Goal: Task Accomplishment & Management: Complete application form

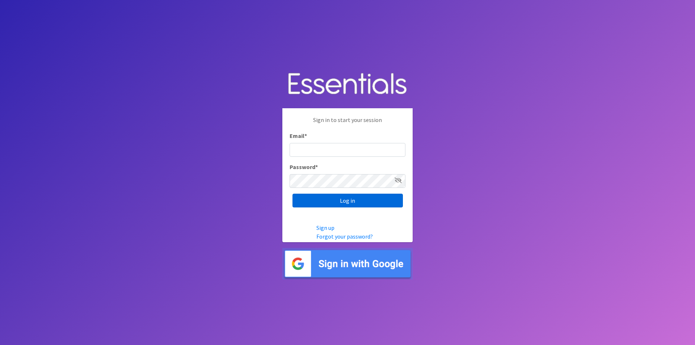
type input "[PERSON_NAME][EMAIL_ADDRESS][PERSON_NAME][DOMAIN_NAME]"
click at [349, 202] on input "Log in" at bounding box center [348, 201] width 110 height 14
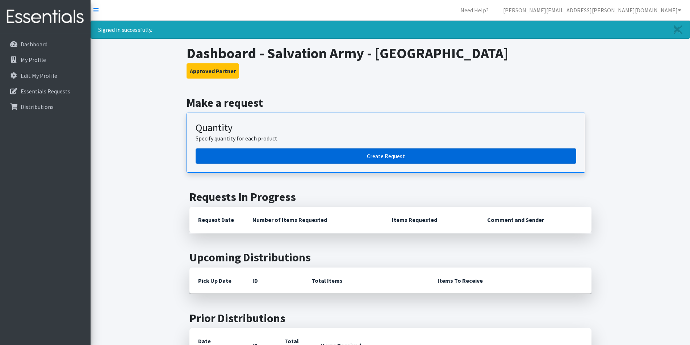
click at [415, 157] on link "Create Request" at bounding box center [385, 155] width 380 height 15
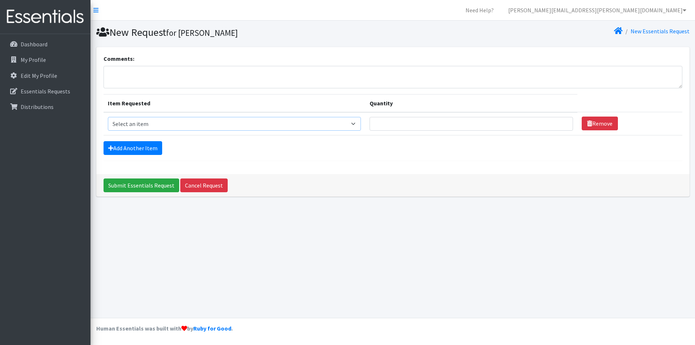
click at [198, 128] on select "Select an item Diapers - Newborn Diapers - Preemie Diapers - Size 1 Diapers - S…" at bounding box center [234, 124] width 253 height 14
select select "98"
click at [108, 117] on select "Select an item Diapers - Newborn Diapers - Preemie Diapers - Size 1 Diapers - S…" at bounding box center [234, 124] width 253 height 14
click at [383, 126] on input "Quantity" at bounding box center [471, 124] width 203 height 14
type input "875"
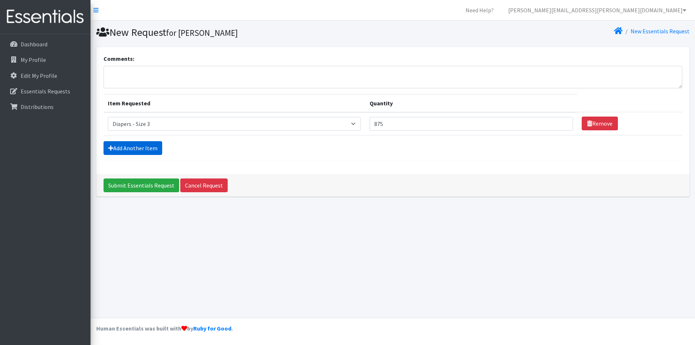
click at [121, 150] on link "Add Another Item" at bounding box center [133, 148] width 59 height 14
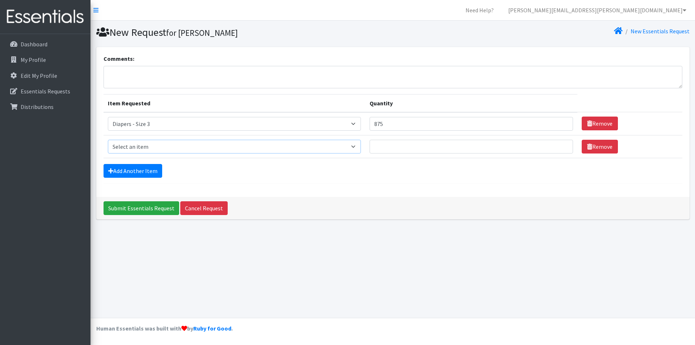
click at [155, 147] on select "Select an item Diapers - Newborn Diapers - Preemie Diapers - Size 1 Diapers - S…" at bounding box center [234, 147] width 253 height 14
select select "73"
click at [108, 140] on select "Select an item Diapers - Newborn Diapers - Preemie Diapers - Size 1 Diapers - S…" at bounding box center [234, 147] width 253 height 14
click at [434, 145] on input "Quantity" at bounding box center [471, 147] width 203 height 14
type input "900"
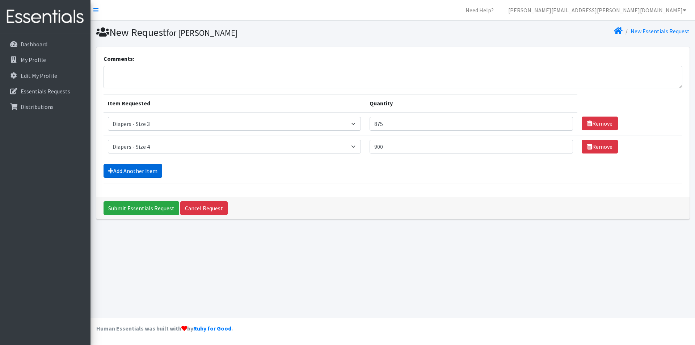
click at [155, 171] on link "Add Another Item" at bounding box center [133, 171] width 59 height 14
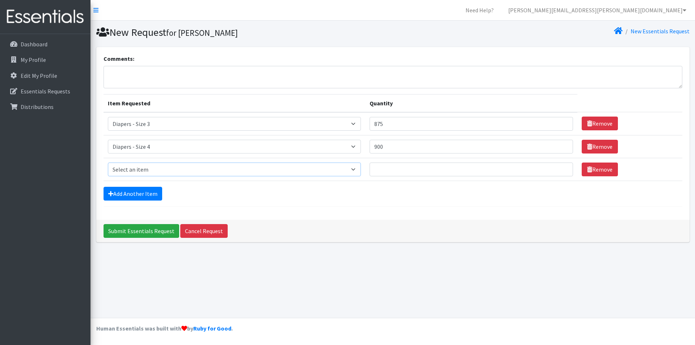
click at [163, 172] on select "Select an item Diapers - Newborn Diapers - Preemie Diapers - Size 1 Diapers - S…" at bounding box center [234, 170] width 253 height 14
select select "74"
click at [108, 163] on select "Select an item Diapers - Newborn Diapers - Preemie Diapers - Size 1 Diapers - S…" at bounding box center [234, 170] width 253 height 14
click at [404, 167] on input "Quantity" at bounding box center [471, 170] width 203 height 14
type input "1200"
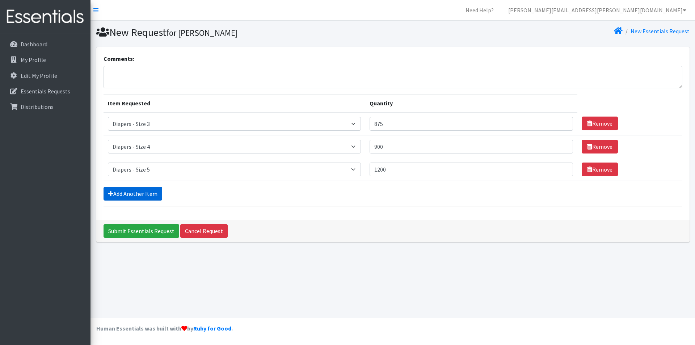
click at [149, 199] on link "Add Another Item" at bounding box center [133, 194] width 59 height 14
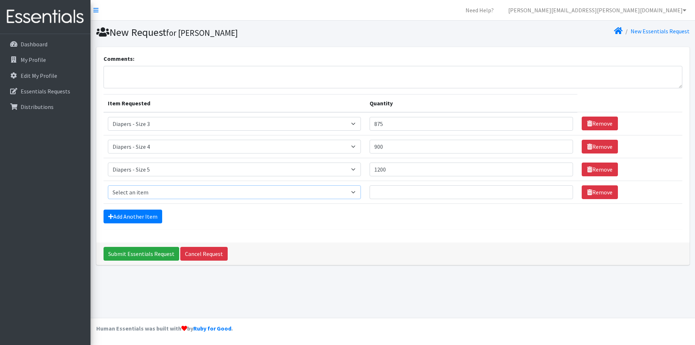
click at [152, 194] on select "Select an item Diapers - Newborn Diapers - Preemie Diapers - Size 1 Diapers - S…" at bounding box center [234, 192] width 253 height 14
select select "75"
click at [108, 185] on select "Select an item Diapers - Newborn Diapers - Preemie Diapers - Size 1 Diapers - S…" at bounding box center [234, 192] width 253 height 14
click at [391, 188] on input "Quantity" at bounding box center [471, 192] width 203 height 14
type input "1250"
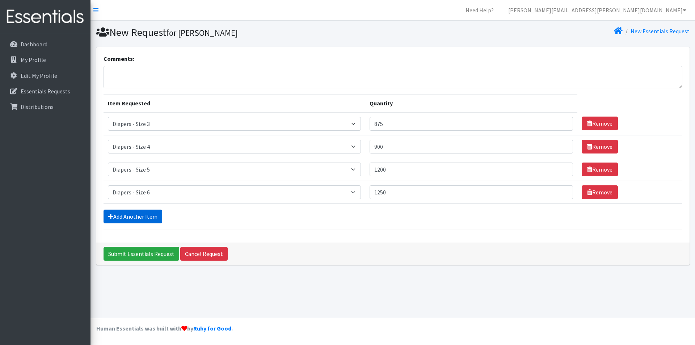
click at [147, 213] on link "Add Another Item" at bounding box center [133, 217] width 59 height 14
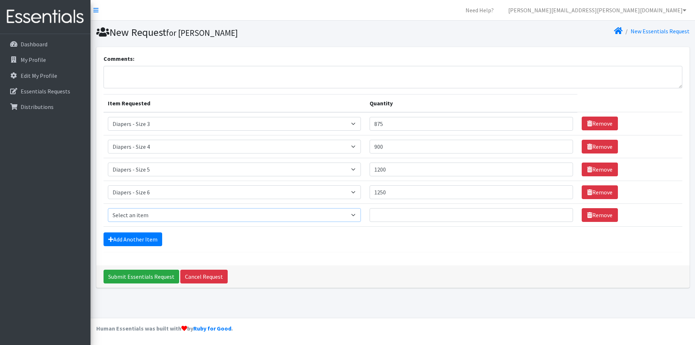
click at [157, 218] on select "Select an item Diapers - Newborn Diapers - Preemie Diapers - Size 1 Diapers - S…" at bounding box center [234, 215] width 253 height 14
select select "1302"
click at [108, 208] on select "Select an item Diapers - Newborn Diapers - Preemie Diapers - Size 1 Diapers - S…" at bounding box center [234, 215] width 253 height 14
click at [412, 215] on input "Quantity" at bounding box center [471, 215] width 203 height 14
type input "350"
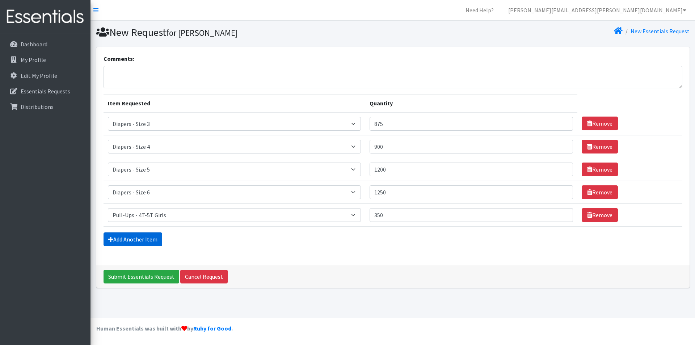
click at [156, 231] on form "Comments: Item Requested Quantity Item Requested Select an item Diapers - Newbo…" at bounding box center [393, 153] width 579 height 198
click at [157, 240] on link "Add Another Item" at bounding box center [133, 239] width 59 height 14
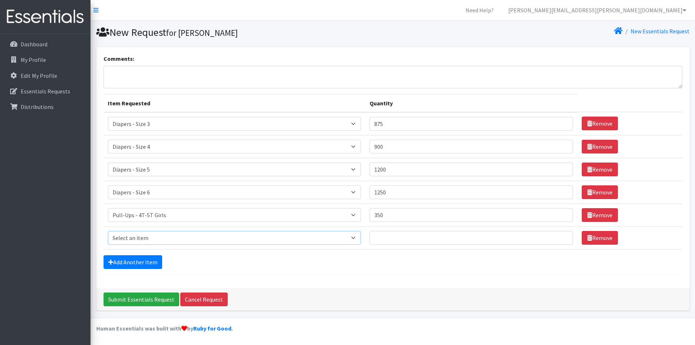
click at [157, 240] on select "Select an item Diapers - Newborn Diapers - Preemie Diapers - Size 1 Diapers - S…" at bounding box center [234, 238] width 253 height 14
select select "79"
click at [108, 231] on select "Select an item Diapers - Newborn Diapers - Preemie Diapers - Size 1 Diapers - S…" at bounding box center [234, 238] width 253 height 14
click at [425, 240] on input "Quantity" at bounding box center [471, 238] width 203 height 14
type input "500"
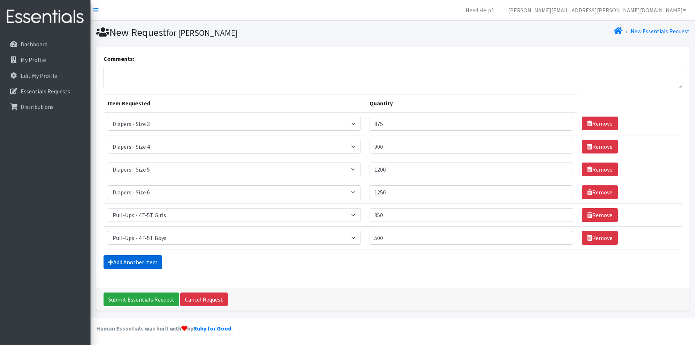
click at [146, 264] on link "Add Another Item" at bounding box center [133, 262] width 59 height 14
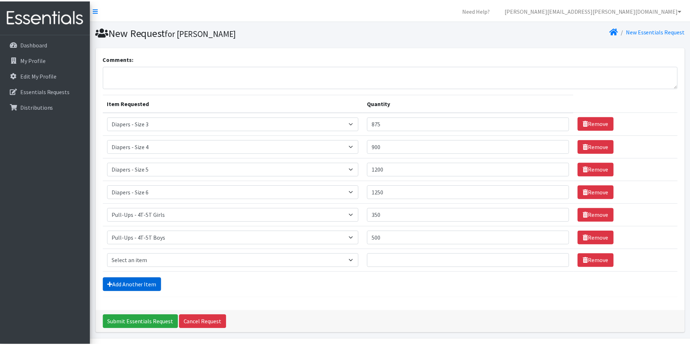
scroll to position [21, 0]
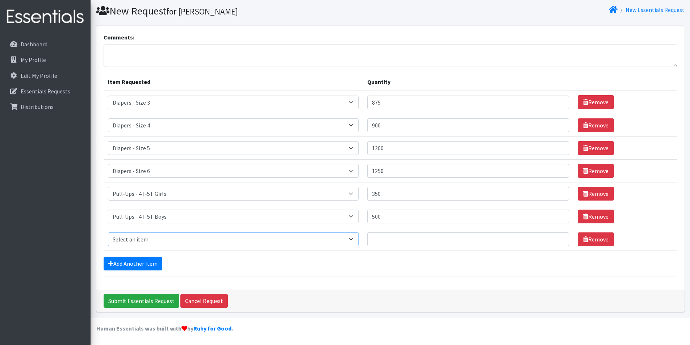
click at [145, 244] on select "Select an item Diapers - Newborn Diapers - Preemie Diapers - Size 1 Diapers - S…" at bounding box center [233, 239] width 251 height 14
select select "9067"
click at [108, 232] on select "Select an item Diapers - Newborn Diapers - Preemie Diapers - Size 1 Diapers - S…" at bounding box center [233, 239] width 251 height 14
click at [380, 239] on input "Quantity" at bounding box center [467, 239] width 201 height 14
type input "50"
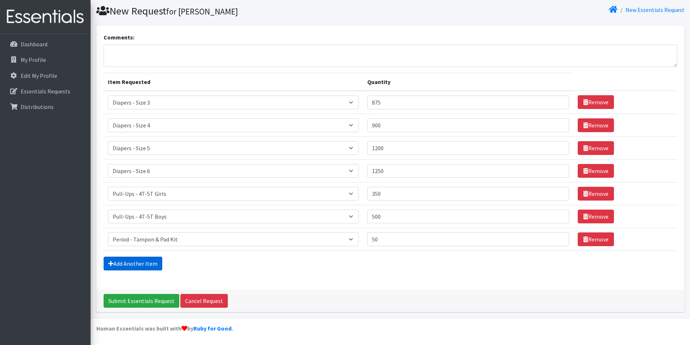
click at [154, 258] on link "Add Another Item" at bounding box center [133, 264] width 59 height 14
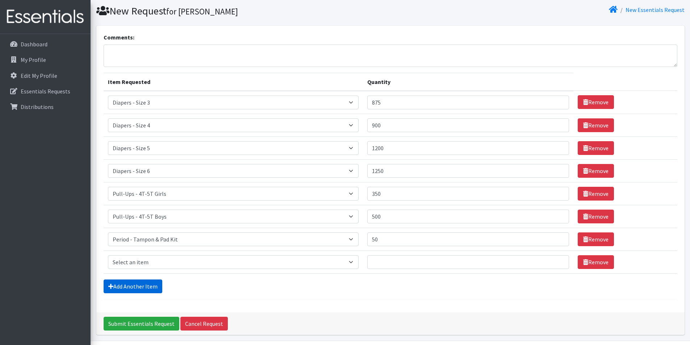
scroll to position [44, 0]
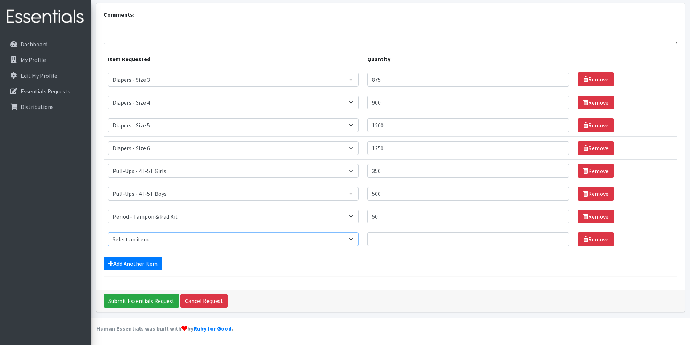
click at [159, 240] on select "Select an item Diapers - Newborn Diapers - Preemie Diapers - Size 1 Diapers - S…" at bounding box center [233, 239] width 251 height 14
select select "9066"
click at [108, 232] on select "Select an item Diapers - Newborn Diapers - Preemie Diapers - Size 1 Diapers - S…" at bounding box center [233, 239] width 251 height 14
click at [384, 239] on input "Quantity" at bounding box center [467, 239] width 201 height 14
type input "50"
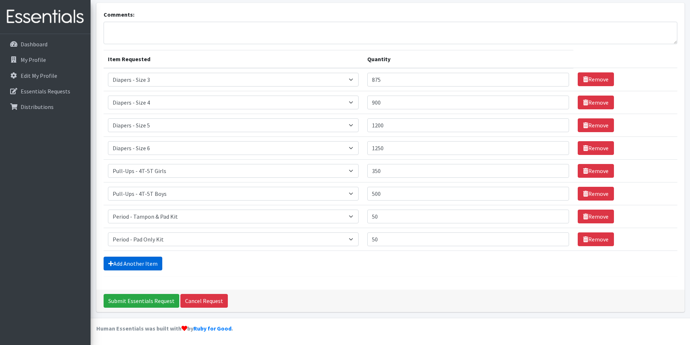
click at [129, 266] on link "Add Another Item" at bounding box center [133, 264] width 59 height 14
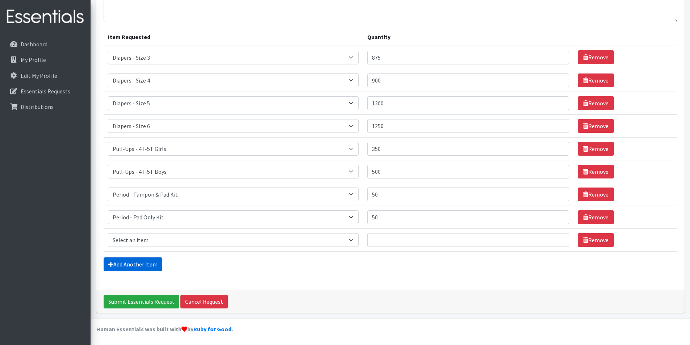
scroll to position [67, 0]
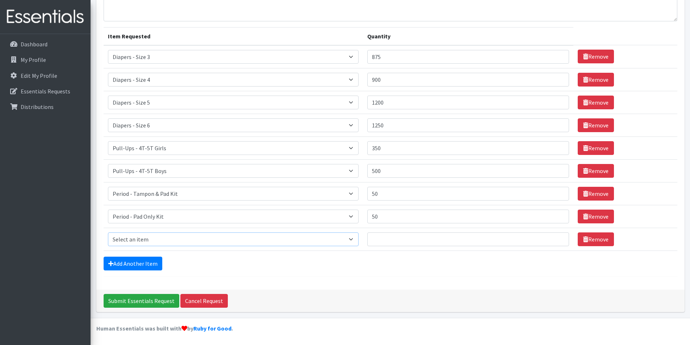
click at [142, 241] on select "Select an item Diapers - Newborn Diapers - Preemie Diapers - Size 1 Diapers - S…" at bounding box center [233, 239] width 251 height 14
select select "90"
click at [108, 232] on select "Select an item Diapers - Newborn Diapers - Preemie Diapers - Size 1 Diapers - S…" at bounding box center [233, 239] width 251 height 14
click at [376, 239] on input "Quantity" at bounding box center [467, 239] width 201 height 14
type input "60"
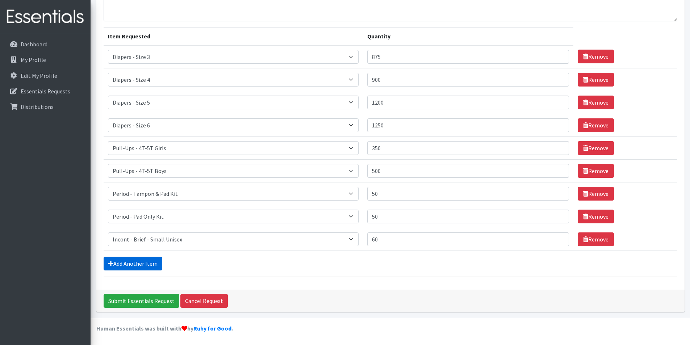
click at [151, 265] on link "Add Another Item" at bounding box center [133, 264] width 59 height 14
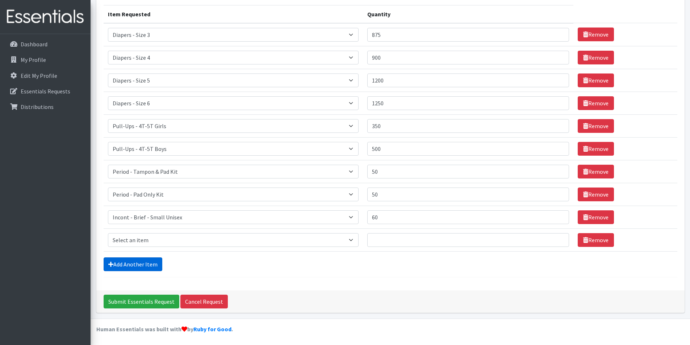
scroll to position [90, 0]
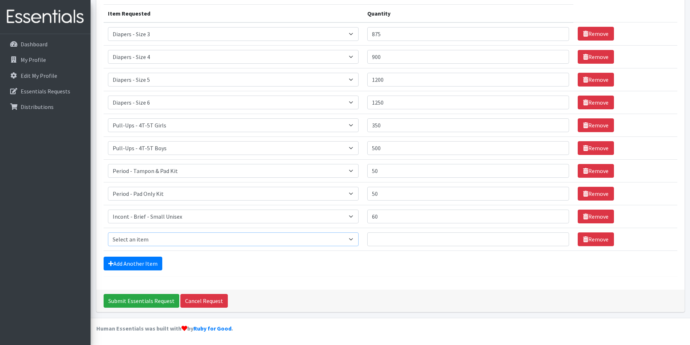
click at [178, 240] on select "Select an item Diapers - Newborn Diapers - Preemie Diapers - Size 1 Diapers - S…" at bounding box center [233, 239] width 251 height 14
select select "11060"
click at [108, 232] on select "Select an item Diapers - Newborn Diapers - Preemie Diapers - Size 1 Diapers - S…" at bounding box center [233, 239] width 251 height 14
click at [378, 245] on input "Quantity" at bounding box center [467, 239] width 201 height 14
type input "40"
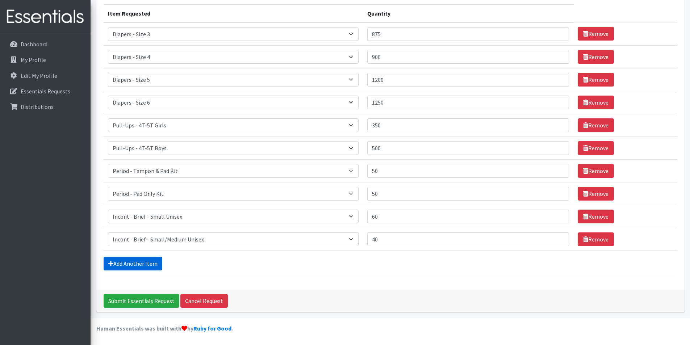
click at [151, 260] on link "Add Another Item" at bounding box center [133, 264] width 59 height 14
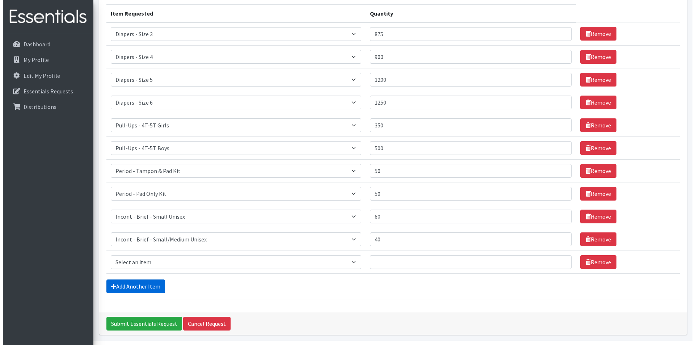
scroll to position [113, 0]
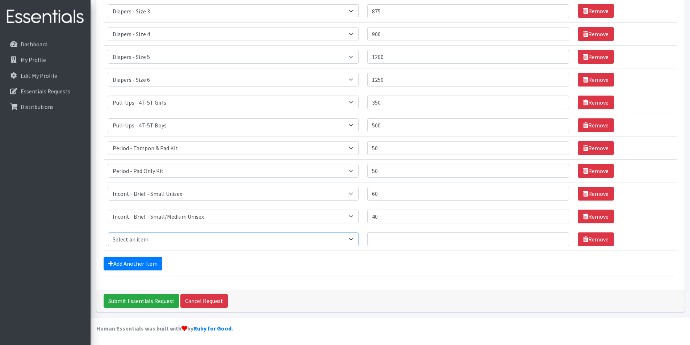
click at [171, 243] on select "Select an item Diapers - Newborn Diapers - Preemie Diapers - Size 1 Diapers - S…" at bounding box center [233, 239] width 251 height 14
select select "1750"
click at [108, 232] on select "Select an item Diapers - Newborn Diapers - Preemie Diapers - Size 1 Diapers - S…" at bounding box center [233, 239] width 251 height 14
click at [376, 241] on input "Quantity" at bounding box center [467, 239] width 201 height 14
type input "40"
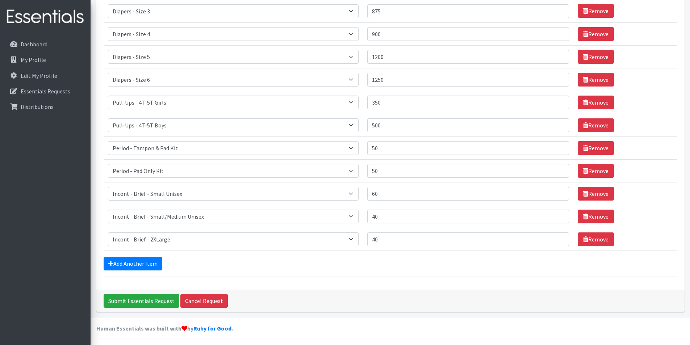
click at [295, 262] on div "Add Another Item" at bounding box center [390, 264] width 573 height 14
click at [167, 300] on input "Submit Essentials Request" at bounding box center [142, 301] width 76 height 14
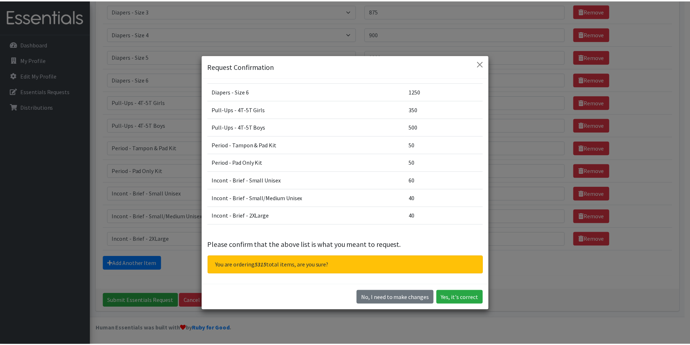
scroll to position [73, 0]
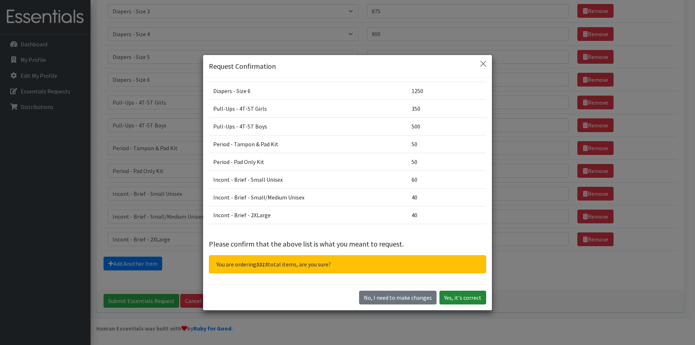
click at [454, 295] on button "Yes, it's correct" at bounding box center [462, 298] width 47 height 14
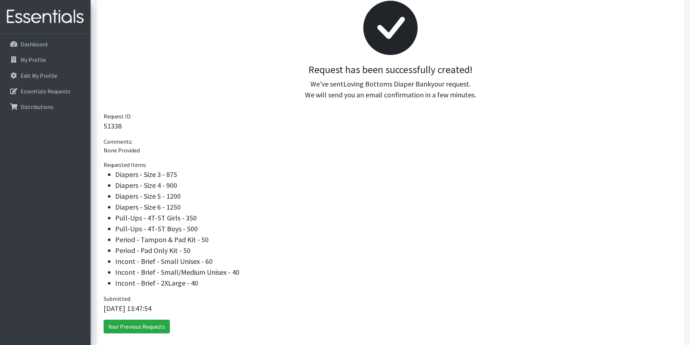
scroll to position [143, 0]
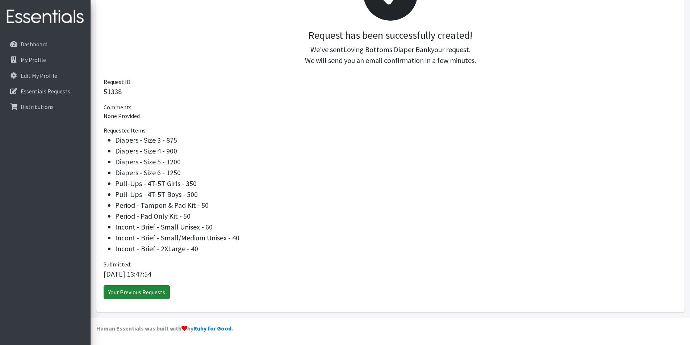
click at [147, 291] on link "Your Previous Requests" at bounding box center [137, 292] width 66 height 14
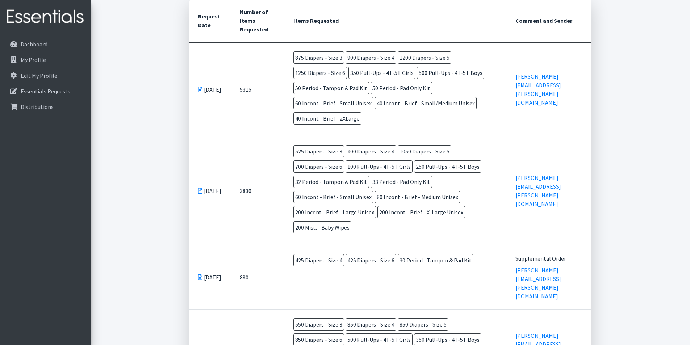
scroll to position [181, 0]
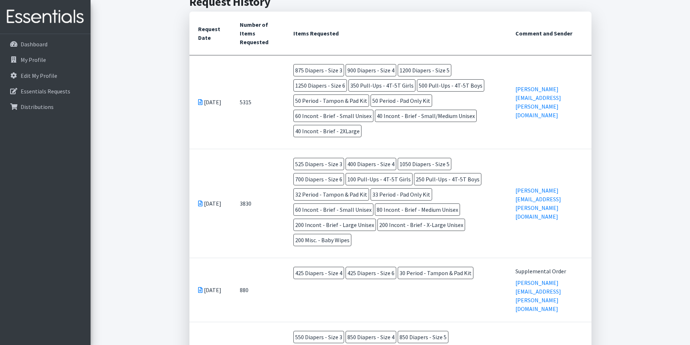
drag, startPoint x: 311, startPoint y: 205, endPoint x: 511, endPoint y: 173, distance: 202.4
click at [511, 173] on td "[PERSON_NAME][EMAIL_ADDRESS][PERSON_NAME][DOMAIN_NAME]" at bounding box center [548, 203] width 85 height 109
